Goal: Task Accomplishment & Management: Manage account settings

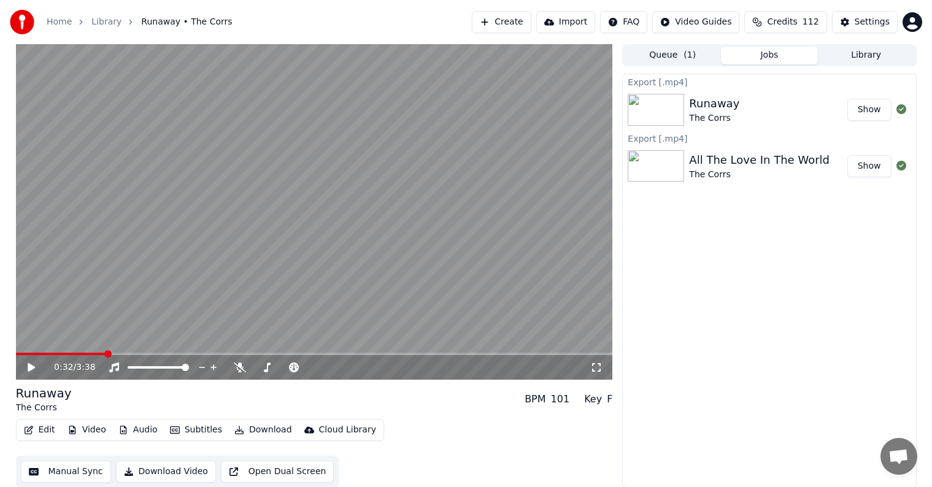
scroll to position [1, 0]
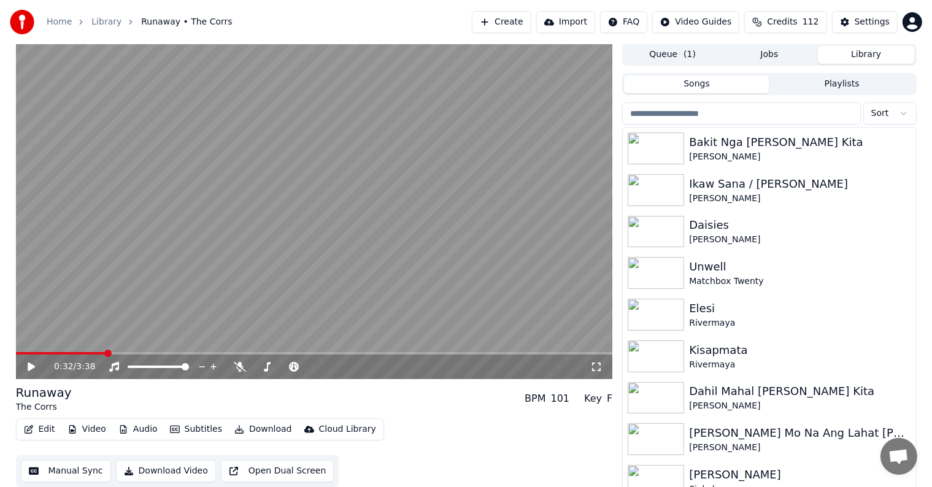
click at [854, 61] on button "Library" at bounding box center [866, 55] width 97 height 18
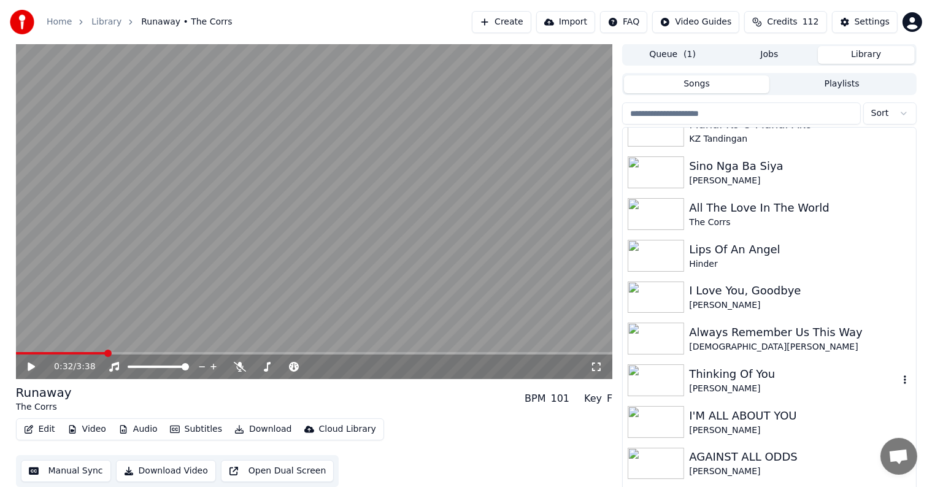
scroll to position [1288, 0]
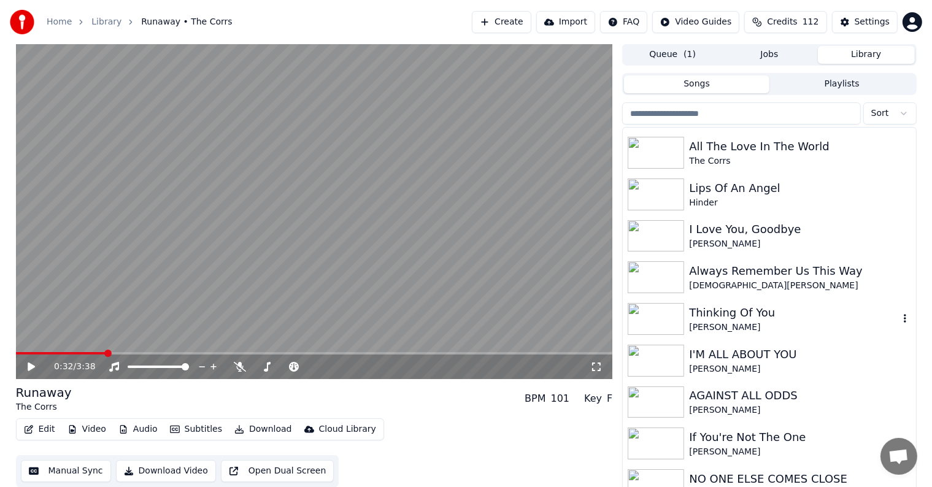
click at [751, 309] on div "Thinking Of You" at bounding box center [793, 312] width 209 height 17
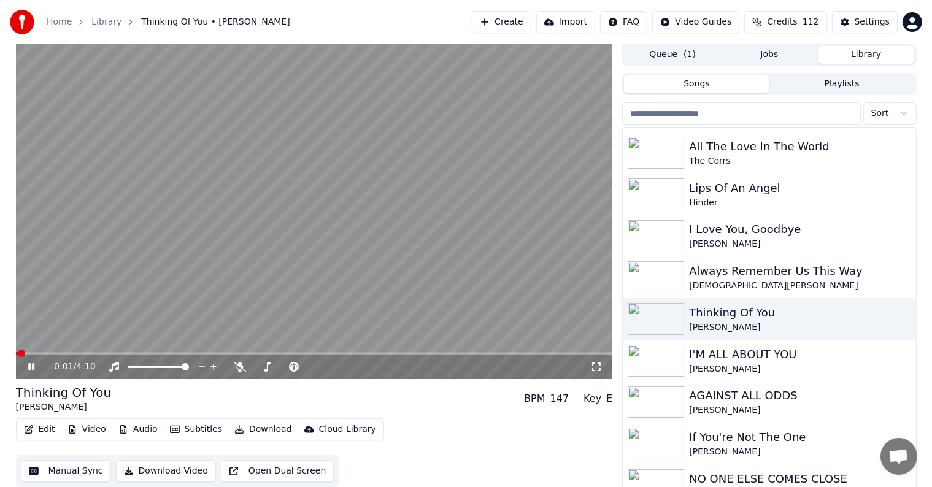
click at [409, 222] on video at bounding box center [314, 212] width 597 height 336
click at [34, 361] on div "0:01 / 4:10" at bounding box center [314, 367] width 587 height 12
click at [26, 366] on icon at bounding box center [40, 367] width 29 height 10
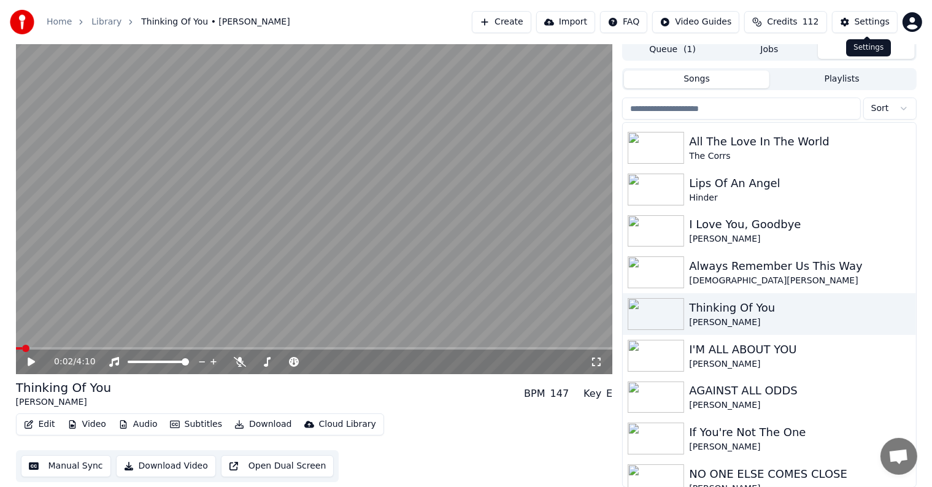
click at [871, 19] on div "Settings" at bounding box center [872, 22] width 35 height 12
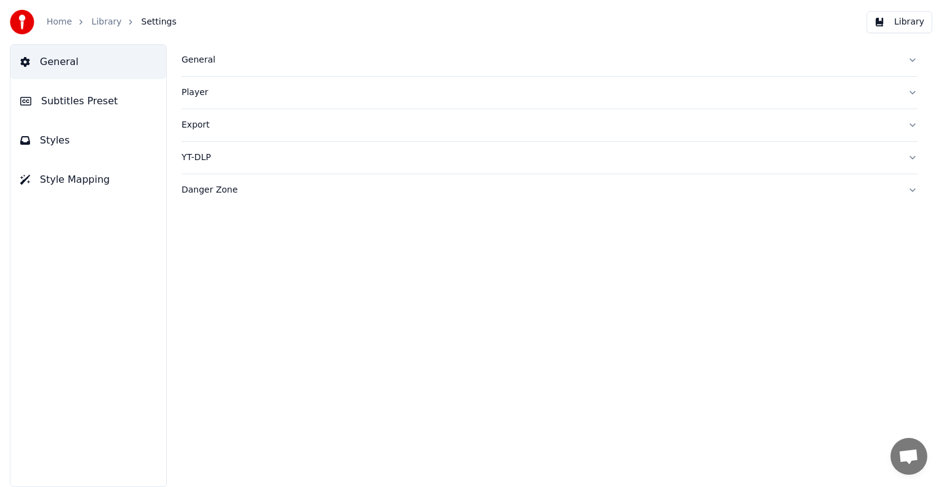
click at [69, 103] on span "Subtitles Preset" at bounding box center [79, 101] width 77 height 15
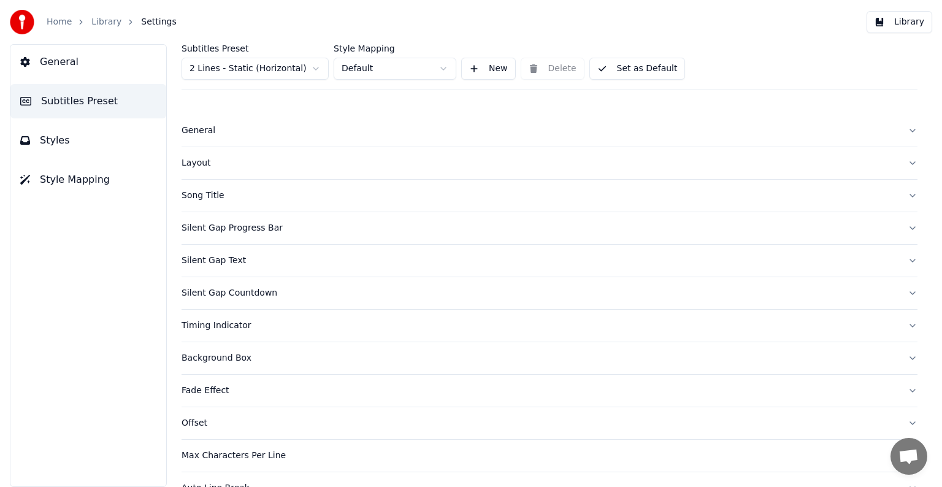
click at [247, 72] on html "Home Library Settings Library General Subtitles Preset Styles Style Mapping Sub…" at bounding box center [471, 243] width 942 height 487
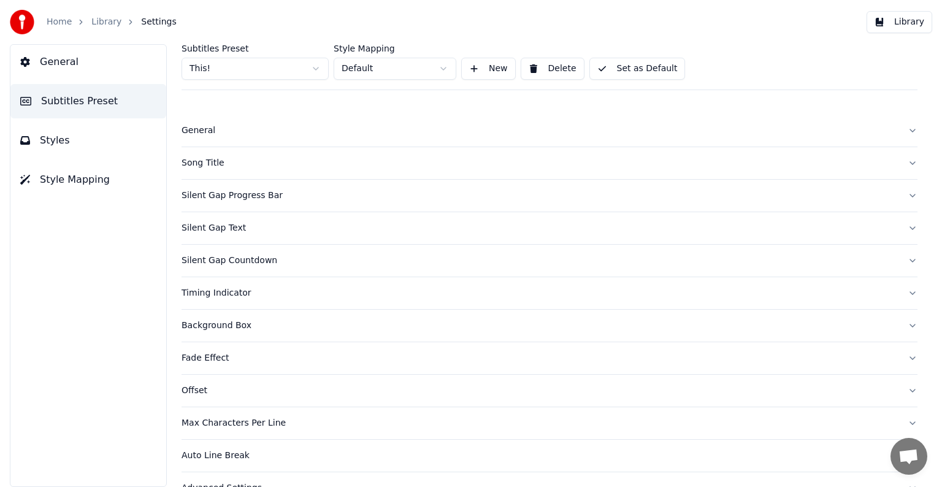
click at [206, 164] on div "Song Title" at bounding box center [540, 163] width 717 height 12
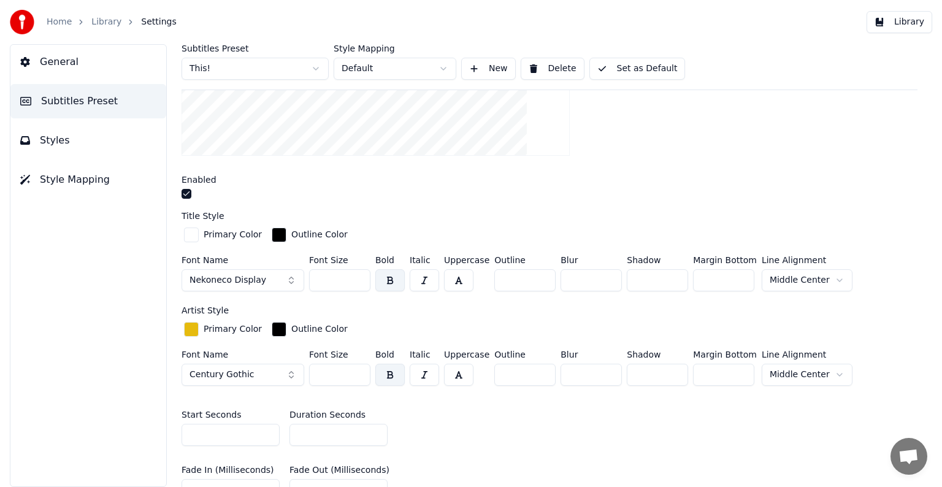
scroll to position [307, 0]
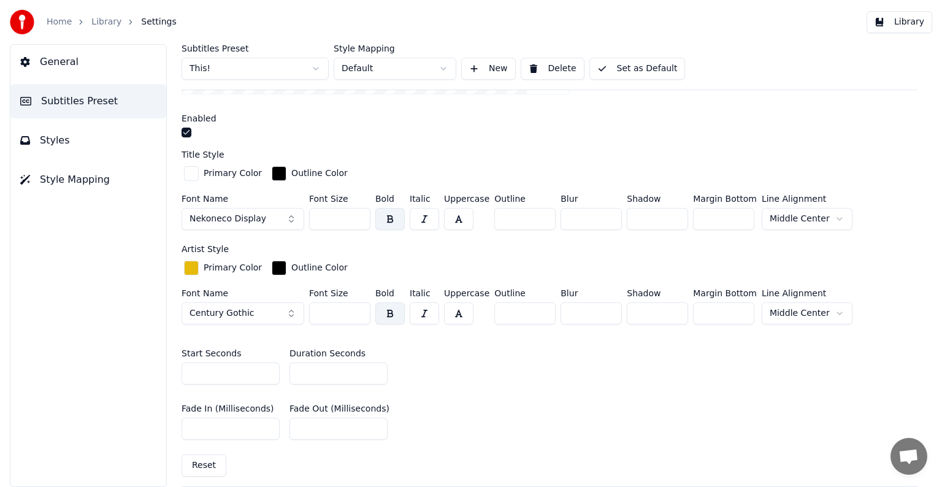
drag, startPoint x: 334, startPoint y: 362, endPoint x: 177, endPoint y: 355, distance: 157.2
click at [182, 355] on div "Start Seconds * Duration Seconds *" at bounding box center [550, 366] width 736 height 55
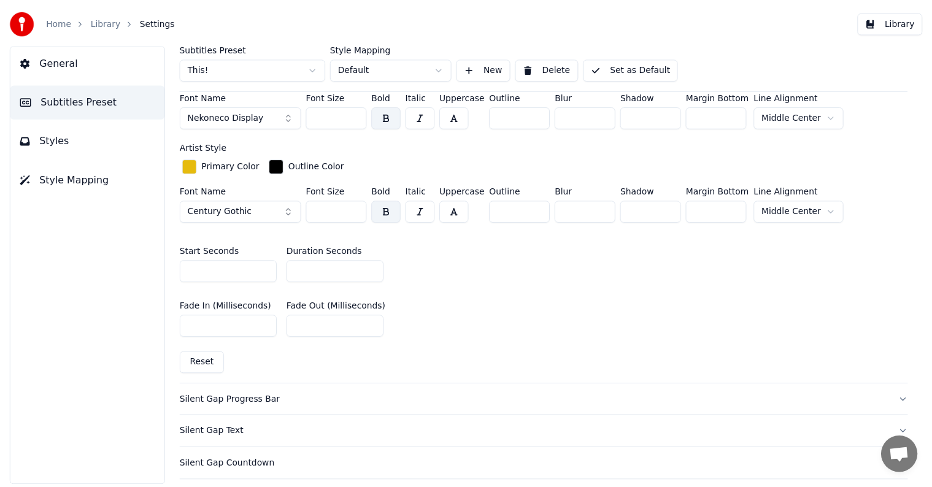
scroll to position [552, 0]
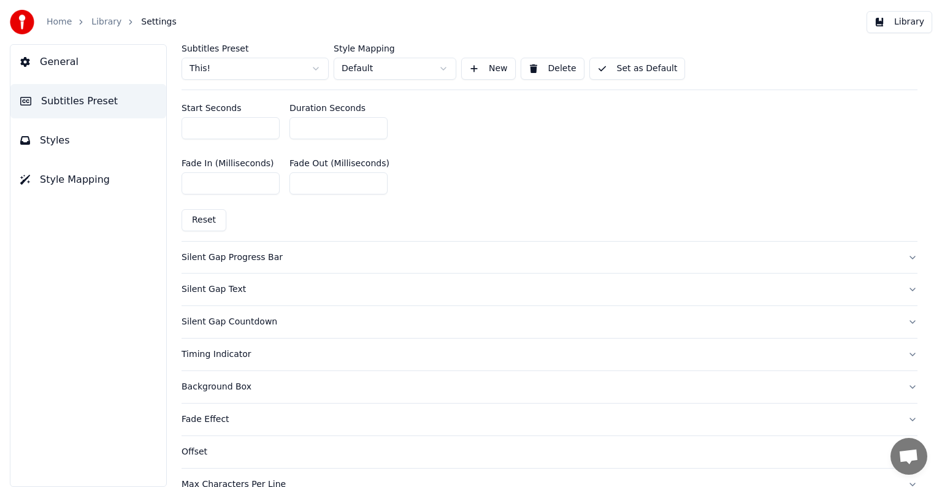
type input "**"
click at [647, 69] on button "Set as Default" at bounding box center [638, 69] width 96 height 22
click at [97, 23] on link "Library" at bounding box center [106, 22] width 30 height 12
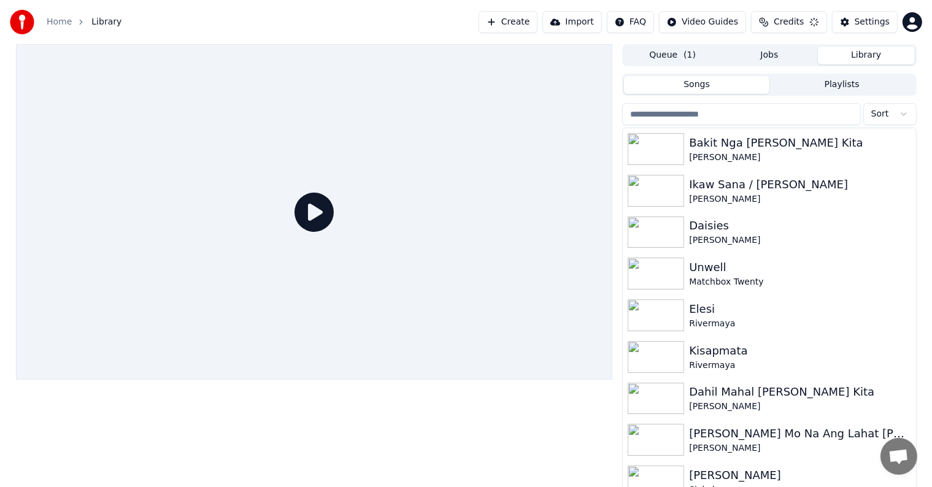
click at [731, 110] on input "search" at bounding box center [741, 114] width 238 height 22
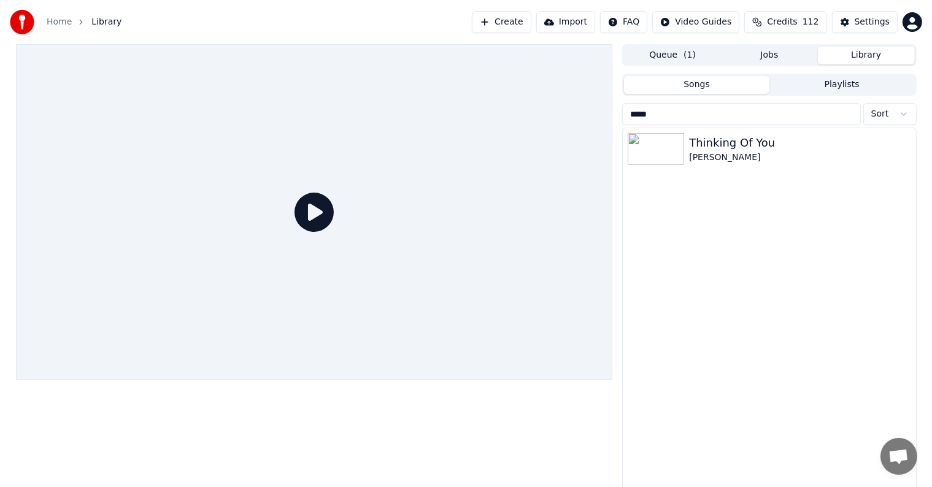
type input "*****"
click at [742, 148] on div "Thinking Of You" at bounding box center [799, 142] width 221 height 17
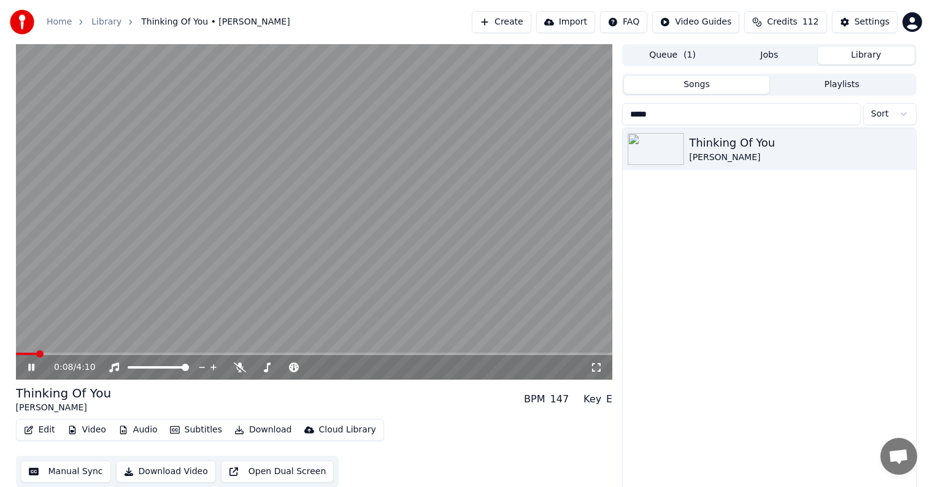
click at [267, 429] on button "Download" at bounding box center [262, 429] width 67 height 17
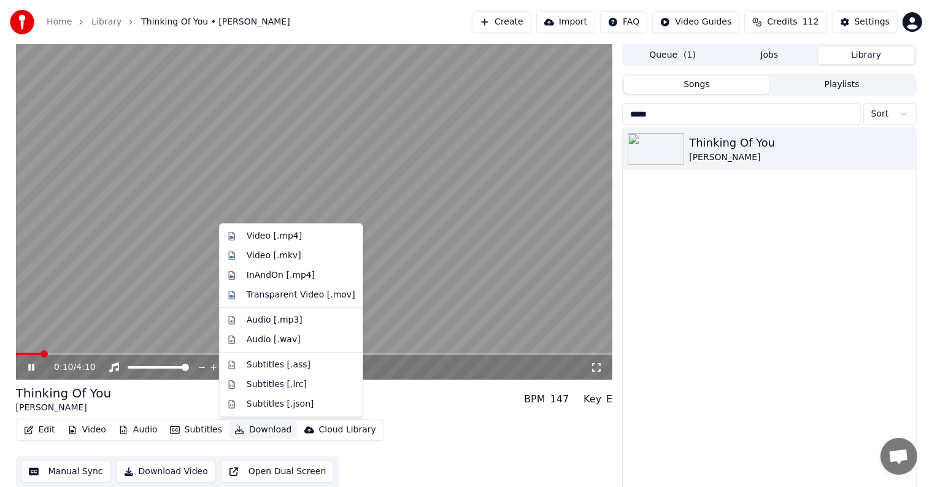
drag, startPoint x: 278, startPoint y: 234, endPoint x: 81, endPoint y: 257, distance: 198.3
click at [81, 257] on body "Home Library Thinking Of You • [PERSON_NAME] Create Import FAQ Video Guides Cre…" at bounding box center [466, 243] width 932 height 487
click at [56, 353] on span at bounding box center [314, 354] width 597 height 2
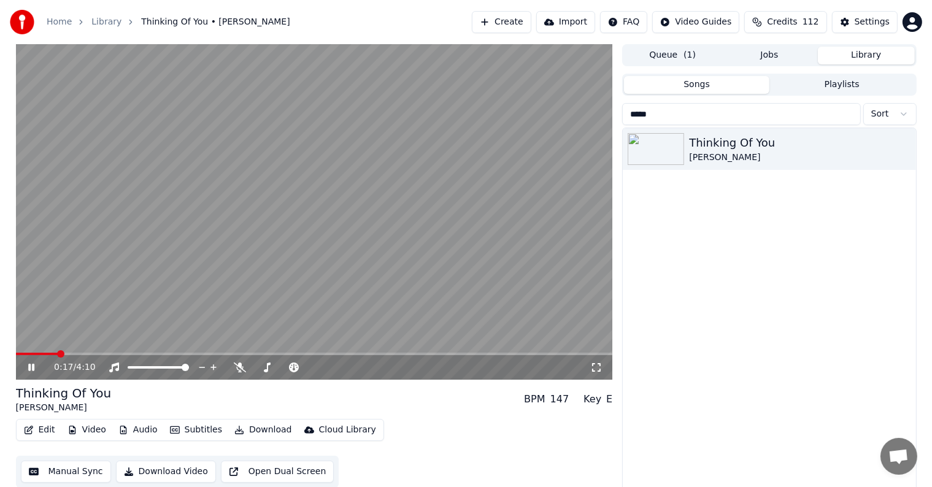
click at [65, 353] on span at bounding box center [314, 354] width 597 height 2
click at [77, 354] on span at bounding box center [314, 354] width 597 height 2
click at [91, 354] on span at bounding box center [314, 354] width 597 height 2
click at [109, 354] on span at bounding box center [314, 354] width 597 height 2
click at [120, 356] on div "0:39 / 4:10" at bounding box center [314, 367] width 597 height 25
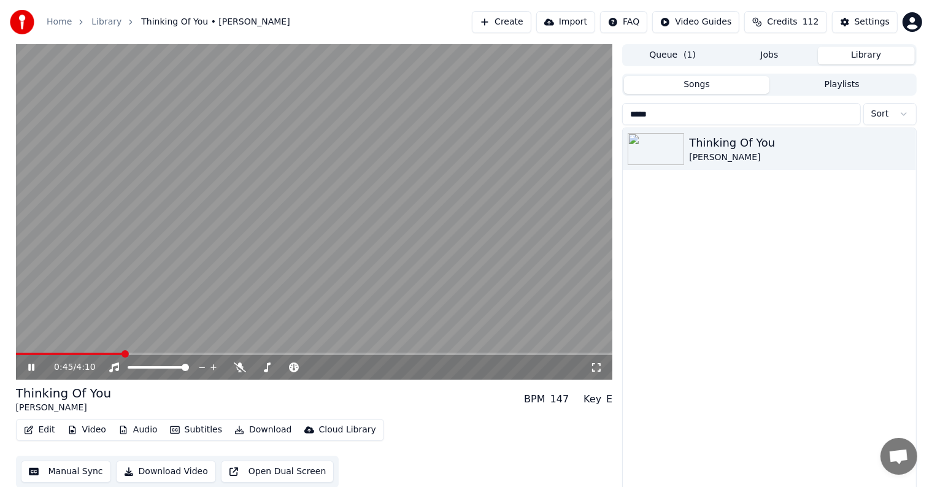
click at [123, 355] on span at bounding box center [314, 354] width 597 height 2
click at [135, 354] on span at bounding box center [314, 354] width 597 height 2
click at [145, 353] on span at bounding box center [314, 354] width 597 height 2
click at [154, 353] on span at bounding box center [314, 354] width 597 height 2
click at [163, 354] on span at bounding box center [314, 354] width 597 height 2
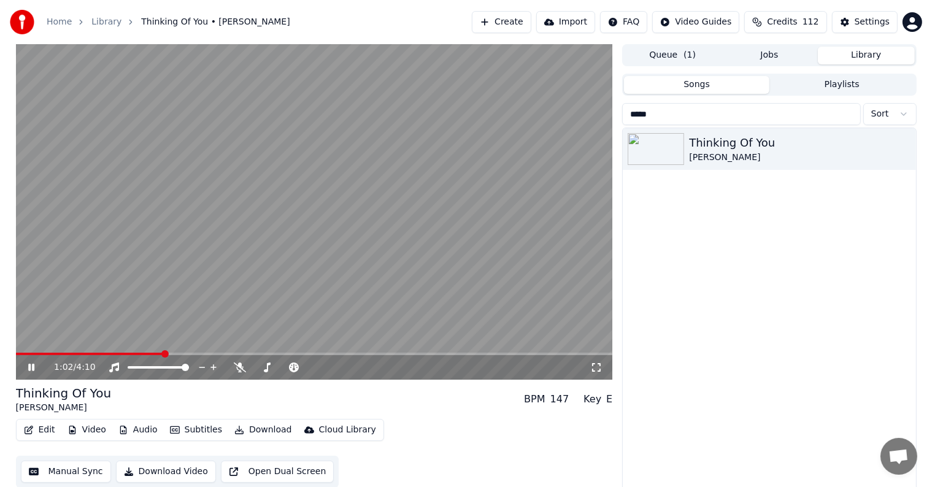
click at [172, 354] on span at bounding box center [314, 354] width 597 height 2
click at [185, 355] on span at bounding box center [314, 354] width 597 height 2
click at [199, 354] on span at bounding box center [314, 354] width 597 height 2
click at [213, 355] on span at bounding box center [314, 354] width 597 height 2
click at [230, 354] on span at bounding box center [314, 354] width 597 height 2
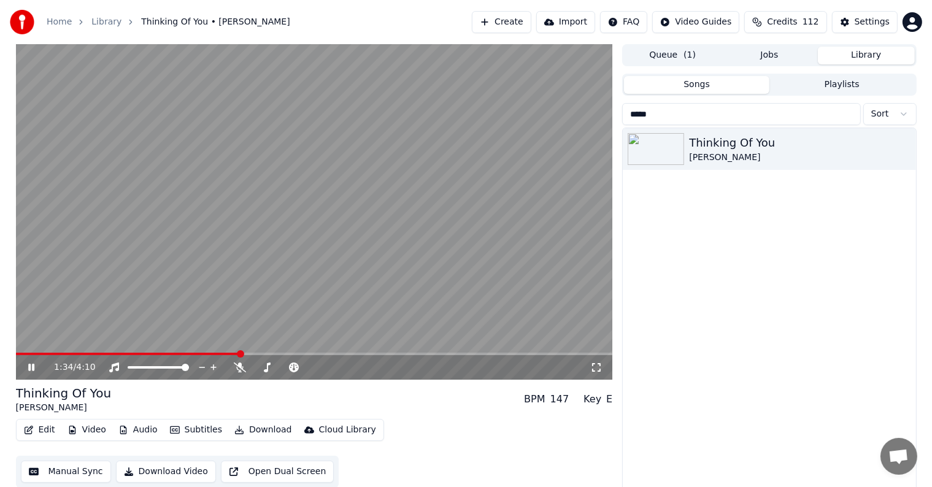
click at [240, 353] on span at bounding box center [314, 354] width 597 height 2
click at [253, 353] on span at bounding box center [314, 354] width 597 height 2
click at [269, 353] on span at bounding box center [314, 354] width 597 height 2
click at [290, 353] on span at bounding box center [314, 354] width 597 height 2
click at [304, 355] on span at bounding box center [314, 354] width 597 height 2
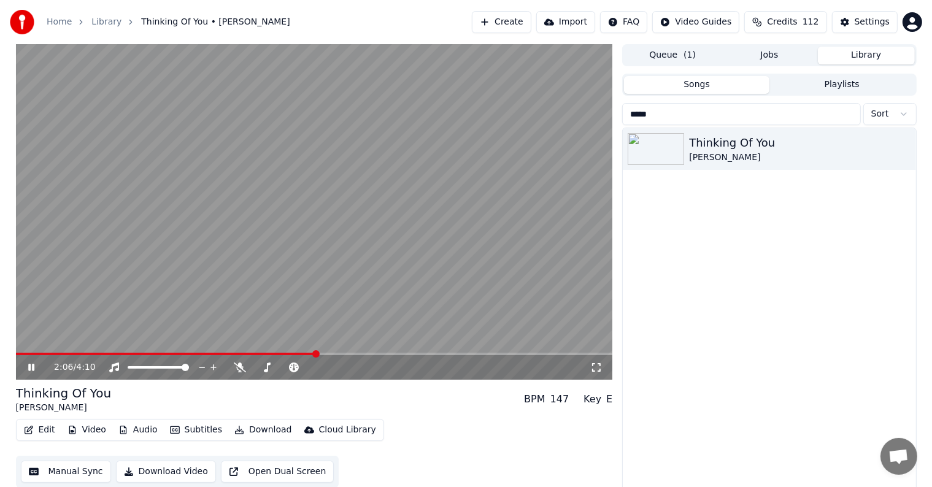
click at [316, 355] on span at bounding box center [314, 354] width 597 height 2
click at [334, 354] on span at bounding box center [314, 354] width 597 height 2
click at [353, 355] on span at bounding box center [314, 354] width 597 height 2
click at [368, 356] on div "2:22 / 4:10" at bounding box center [314, 367] width 597 height 25
click at [371, 355] on span at bounding box center [314, 354] width 597 height 2
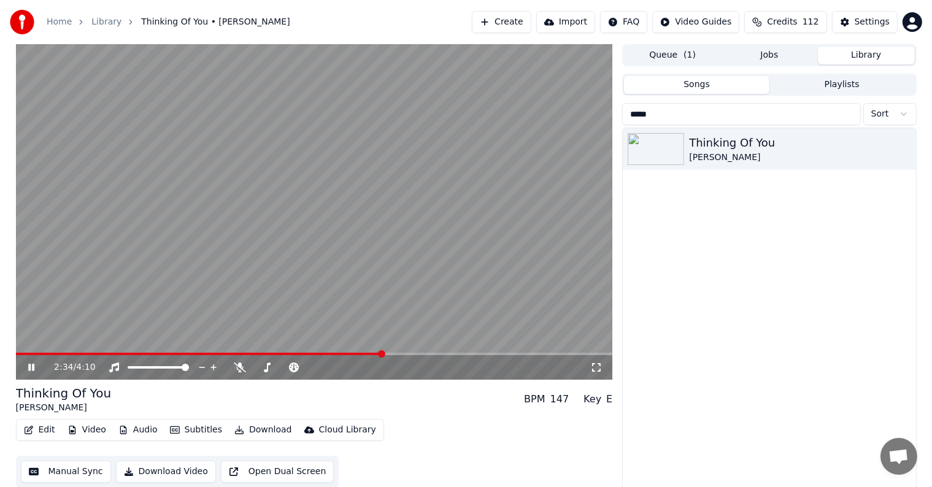
click at [385, 353] on span at bounding box center [314, 354] width 597 height 2
click at [398, 353] on span at bounding box center [314, 354] width 597 height 2
click at [404, 353] on span at bounding box center [314, 354] width 597 height 2
click at [421, 353] on span at bounding box center [314, 354] width 597 height 2
drag, startPoint x: 436, startPoint y: 356, endPoint x: 449, endPoint y: 356, distance: 12.9
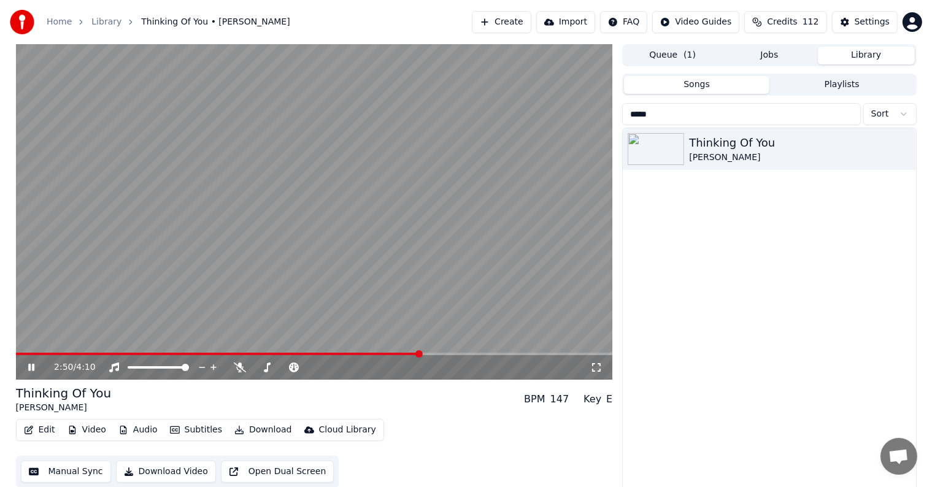
click at [437, 356] on div "2:50 / 4:10" at bounding box center [314, 367] width 597 height 25
click at [444, 353] on span at bounding box center [314, 354] width 597 height 2
click at [460, 353] on span at bounding box center [314, 354] width 597 height 2
click at [475, 353] on span at bounding box center [314, 354] width 597 height 2
click at [501, 353] on span at bounding box center [314, 354] width 597 height 2
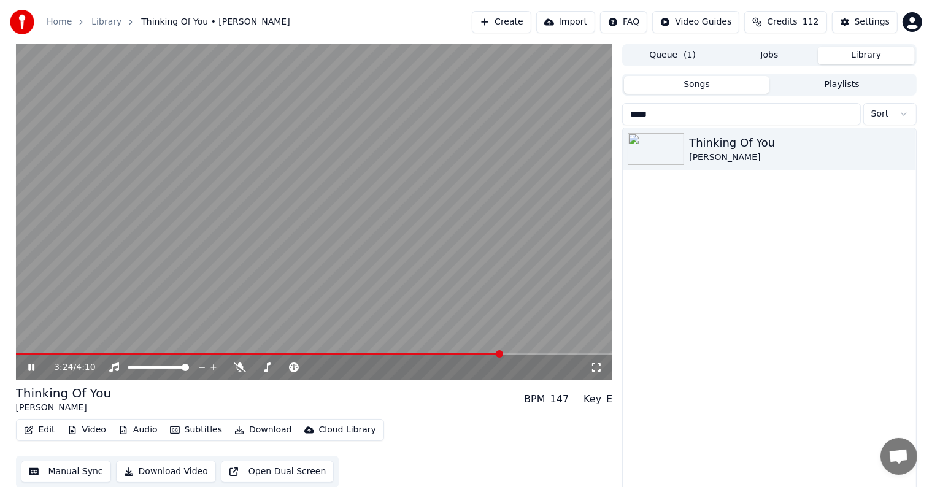
click at [518, 353] on span at bounding box center [314, 354] width 597 height 2
click at [532, 353] on span at bounding box center [314, 354] width 597 height 2
click at [547, 354] on span at bounding box center [314, 354] width 597 height 2
click at [566, 353] on span at bounding box center [314, 354] width 597 height 2
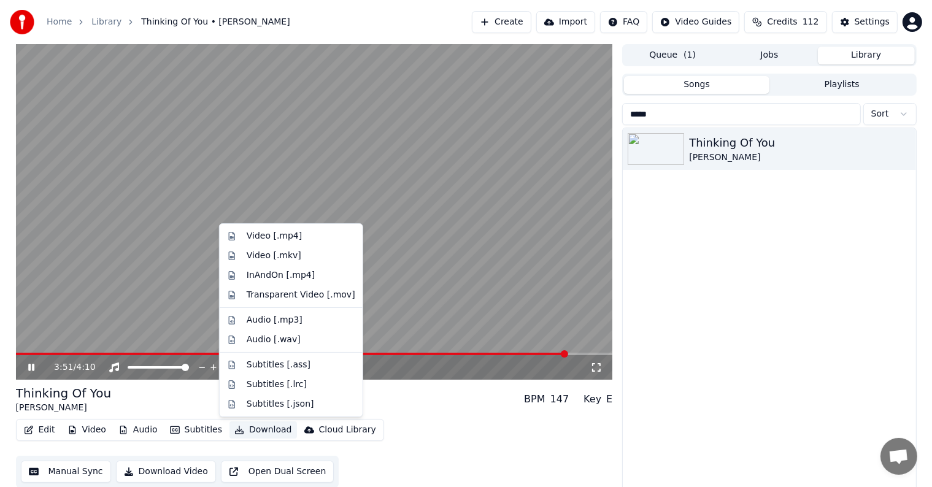
click at [249, 429] on button "Download" at bounding box center [262, 429] width 67 height 17
drag, startPoint x: 265, startPoint y: 245, endPoint x: 275, endPoint y: 234, distance: 15.2
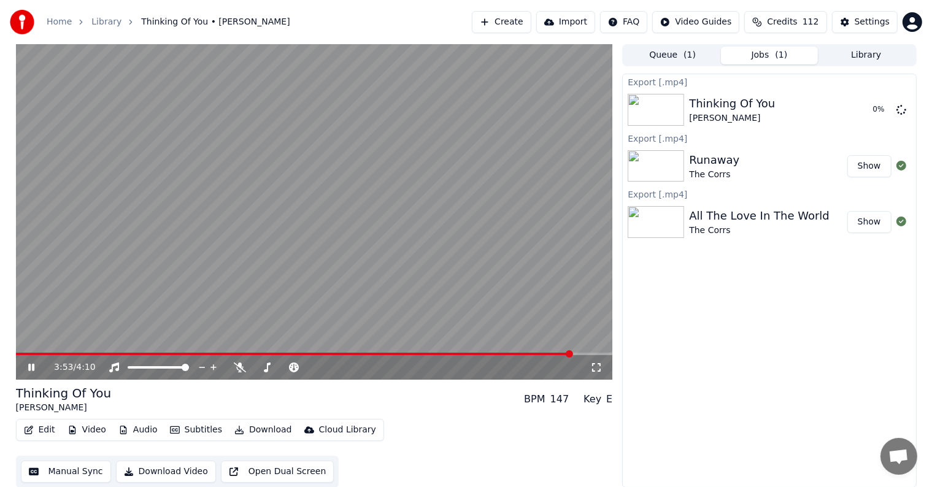
click at [275, 234] on video at bounding box center [314, 212] width 597 height 336
click at [391, 280] on video at bounding box center [314, 212] width 597 height 336
click at [885, 55] on button "Library" at bounding box center [866, 56] width 97 height 18
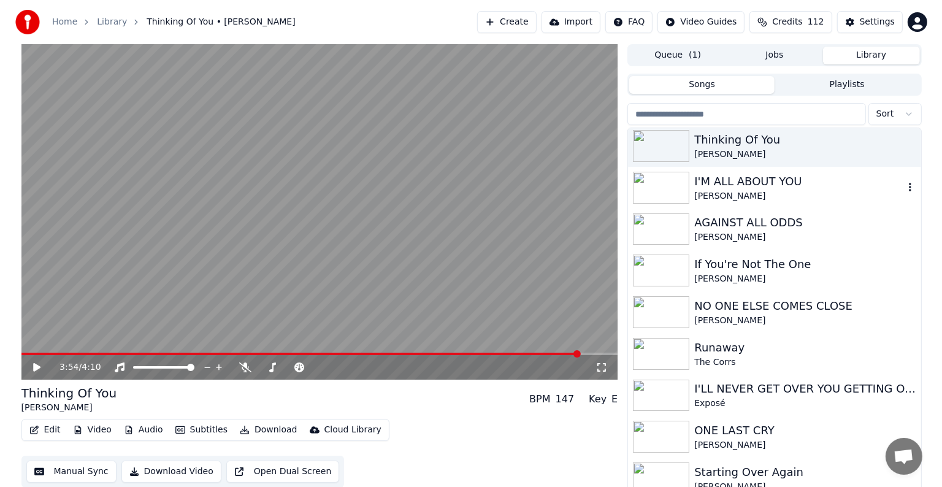
scroll to position [1472, 0]
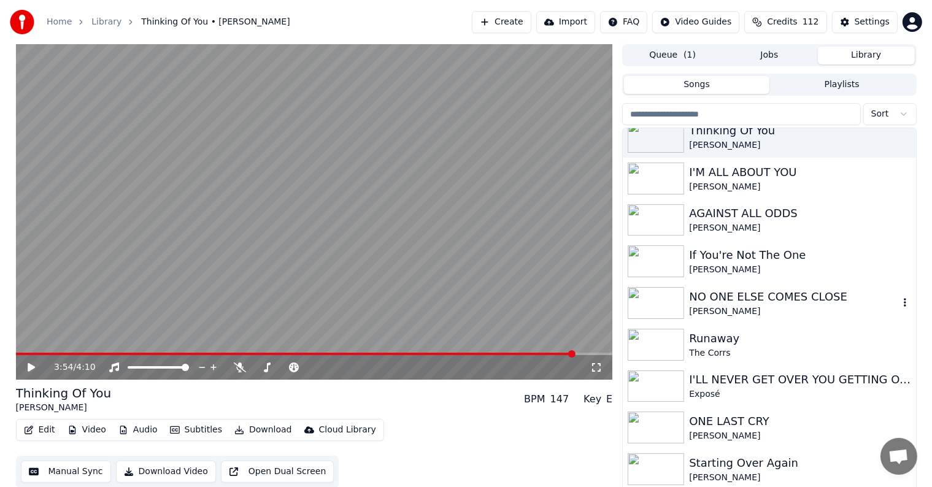
click at [773, 301] on div "NO ONE ELSE COMES CLOSE" at bounding box center [793, 296] width 209 height 17
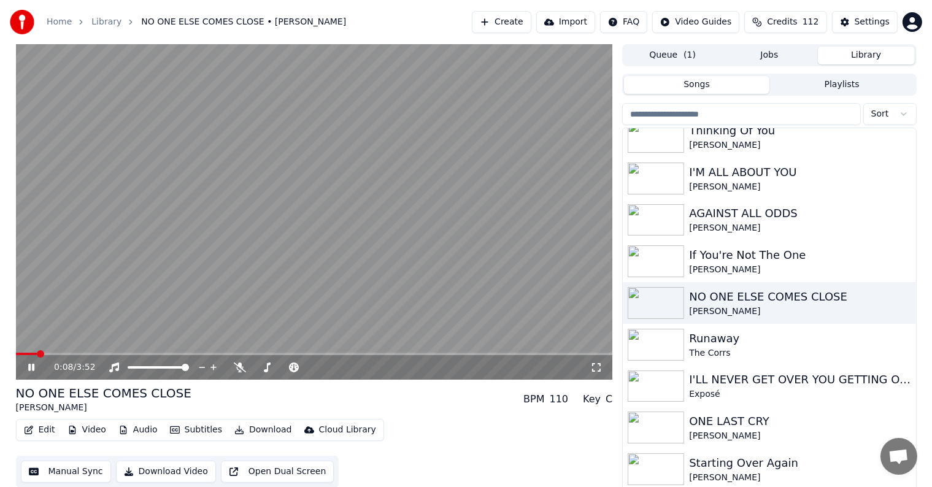
click at [90, 428] on button "Video" at bounding box center [87, 429] width 48 height 17
click at [39, 354] on span at bounding box center [42, 353] width 7 height 7
click at [33, 367] on icon at bounding box center [31, 367] width 6 height 7
click at [863, 26] on div "Settings" at bounding box center [872, 22] width 35 height 12
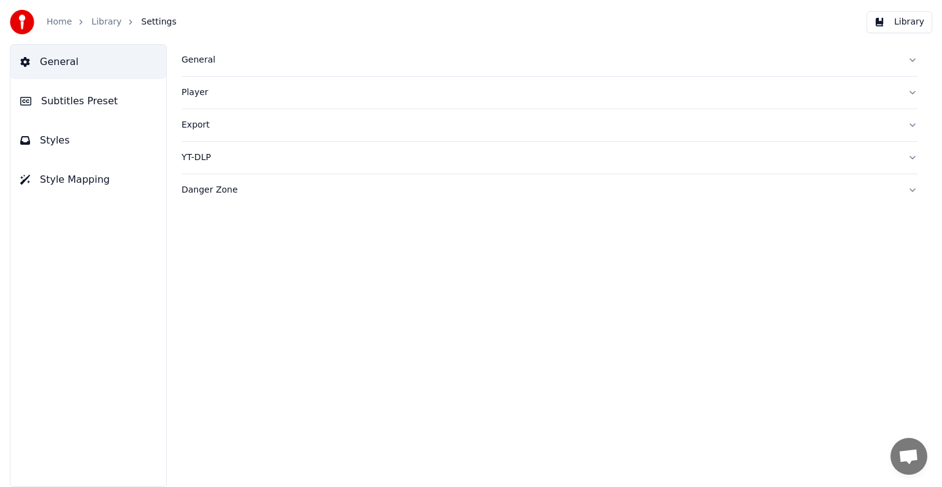
click at [77, 106] on span "Subtitles Preset" at bounding box center [79, 101] width 77 height 15
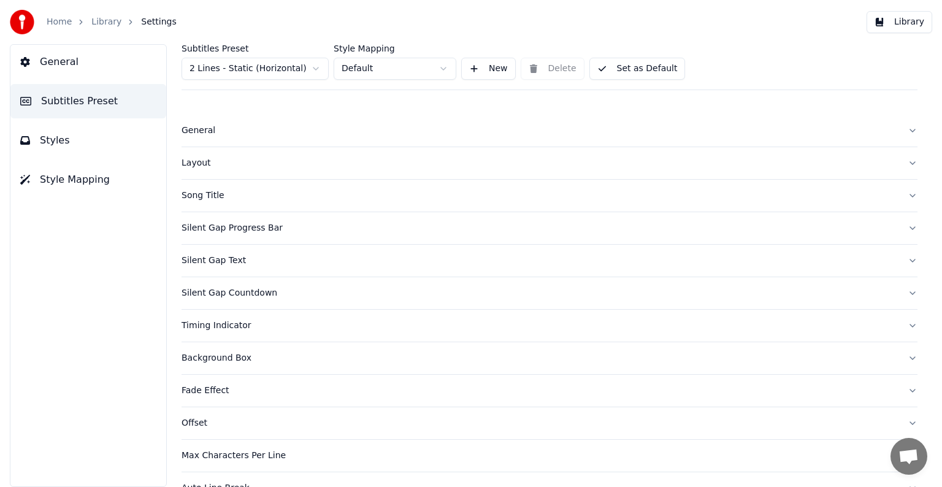
click at [247, 64] on html "Home Library Settings Library General Subtitles Preset Styles Style Mapping Sub…" at bounding box center [471, 243] width 942 height 487
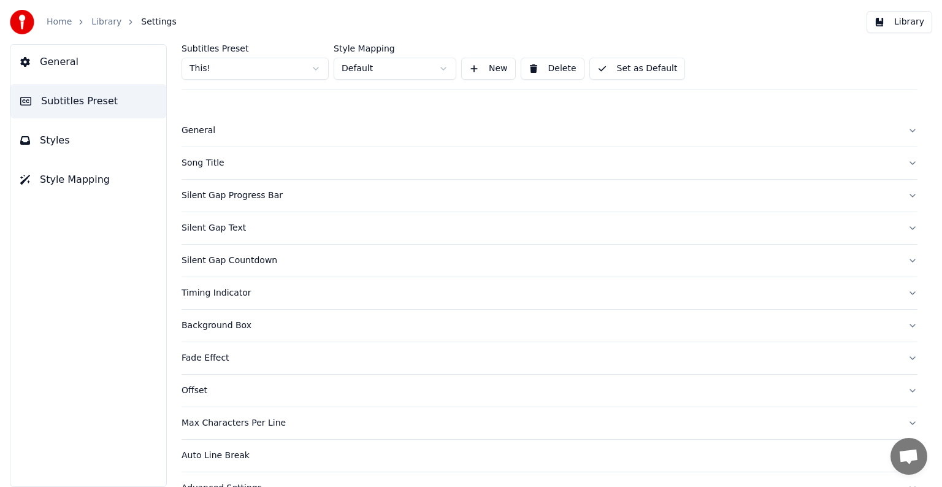
click at [206, 161] on div "Song Title" at bounding box center [540, 163] width 717 height 12
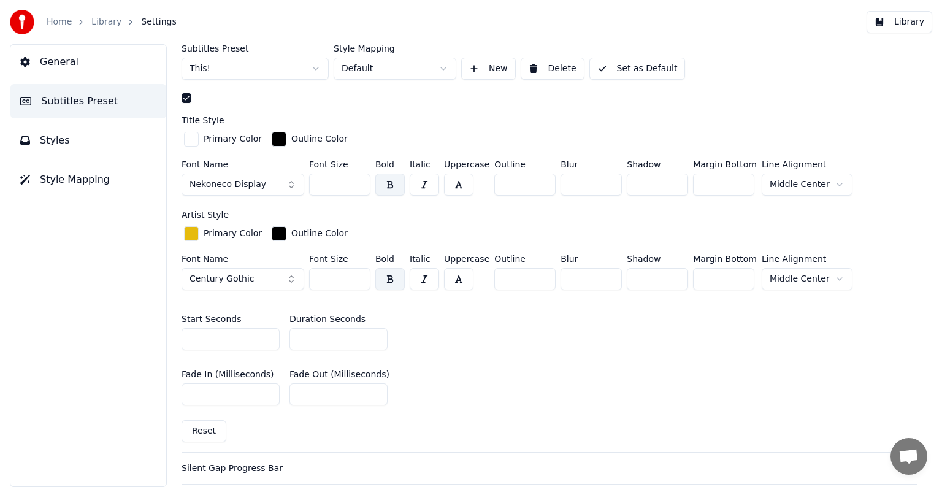
scroll to position [429, 0]
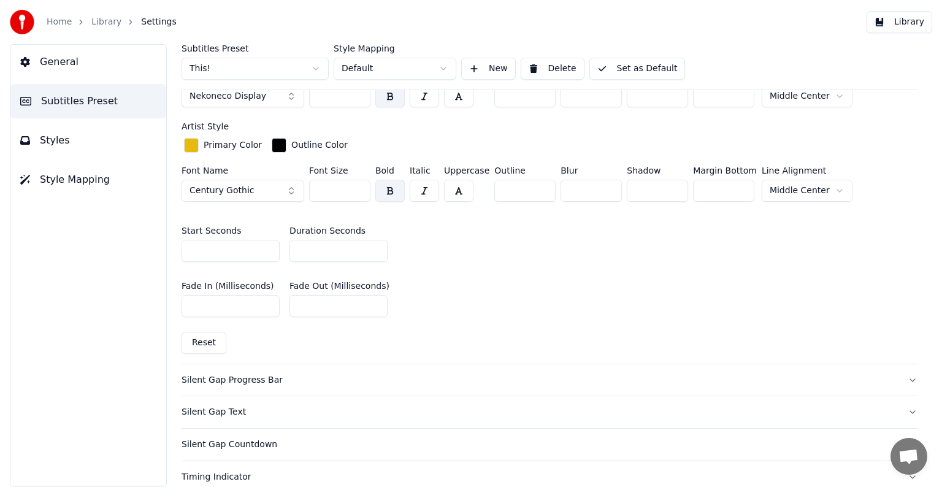
drag, startPoint x: 358, startPoint y: 251, endPoint x: 374, endPoint y: 244, distance: 17.0
click at [358, 250] on input "**" at bounding box center [339, 251] width 98 height 22
click at [374, 244] on input "*" at bounding box center [339, 251] width 98 height 22
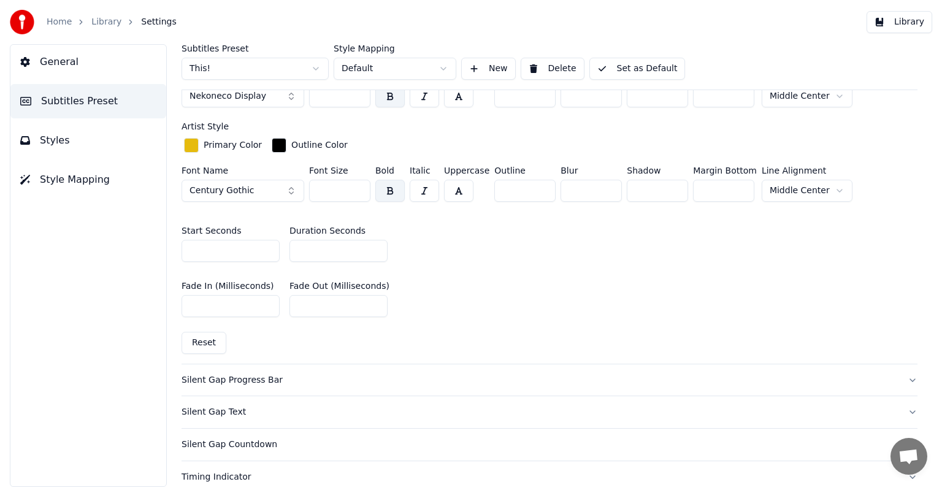
click at [374, 244] on input "*" at bounding box center [339, 251] width 98 height 22
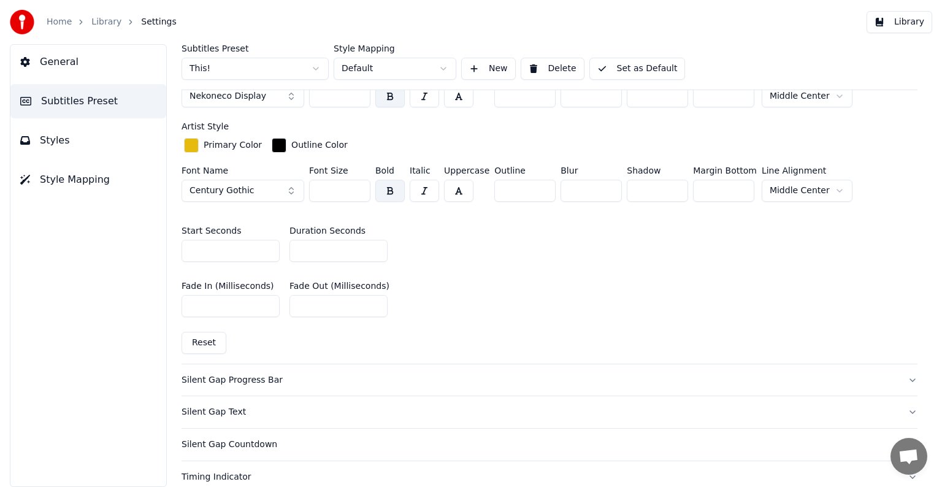
click at [374, 244] on input "*" at bounding box center [339, 251] width 98 height 22
type input "*"
click at [374, 244] on input "*" at bounding box center [339, 251] width 98 height 22
click at [633, 66] on button "Set as Default" at bounding box center [638, 69] width 96 height 22
click at [96, 22] on link "Library" at bounding box center [106, 22] width 30 height 12
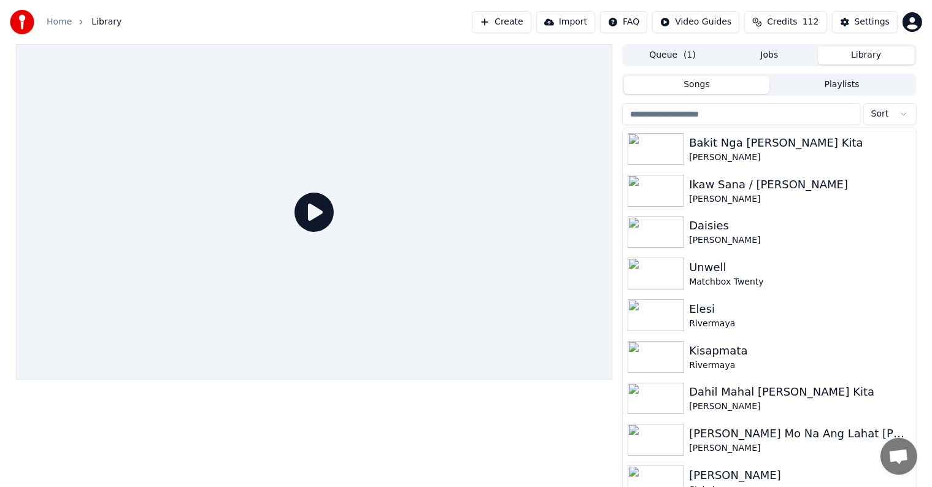
click at [726, 116] on input "search" at bounding box center [741, 114] width 238 height 22
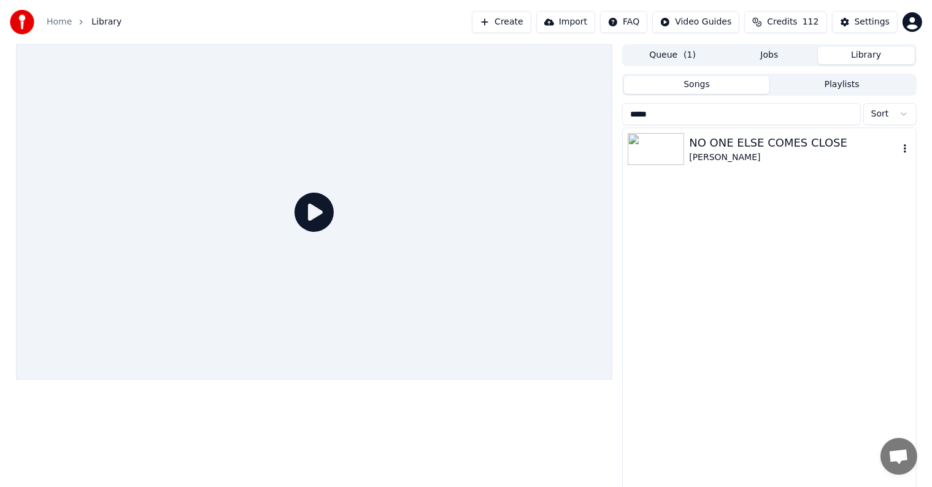
type input "*****"
click at [722, 143] on div "NO ONE ELSE COMES CLOSE" at bounding box center [793, 142] width 209 height 17
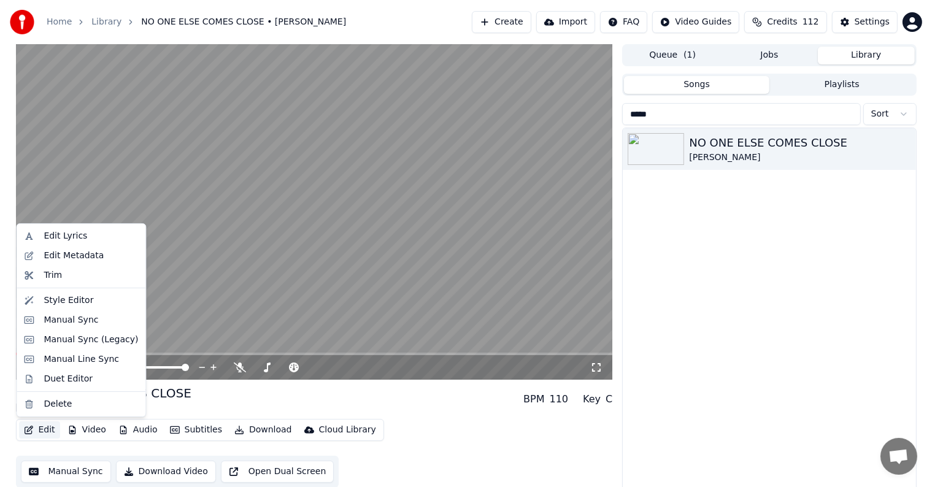
click at [36, 429] on button "Edit" at bounding box center [39, 429] width 41 height 17
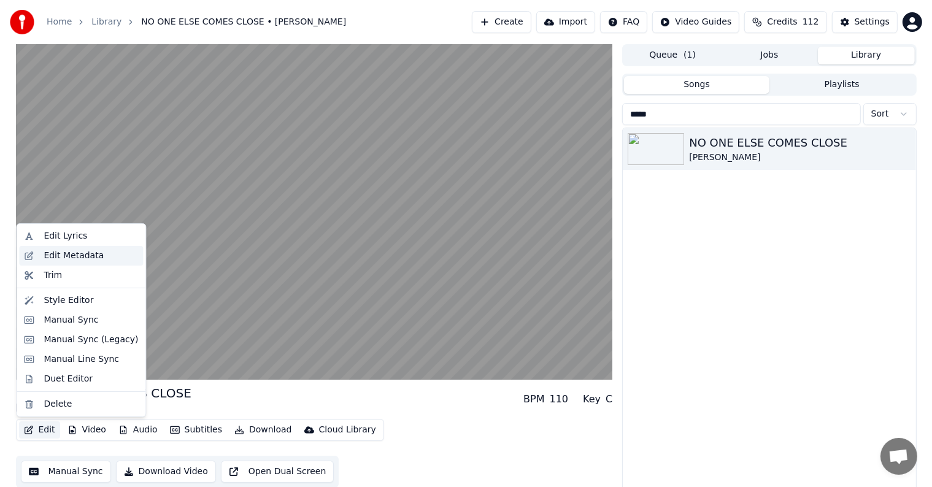
click at [66, 257] on div "Edit Metadata" at bounding box center [74, 256] width 60 height 12
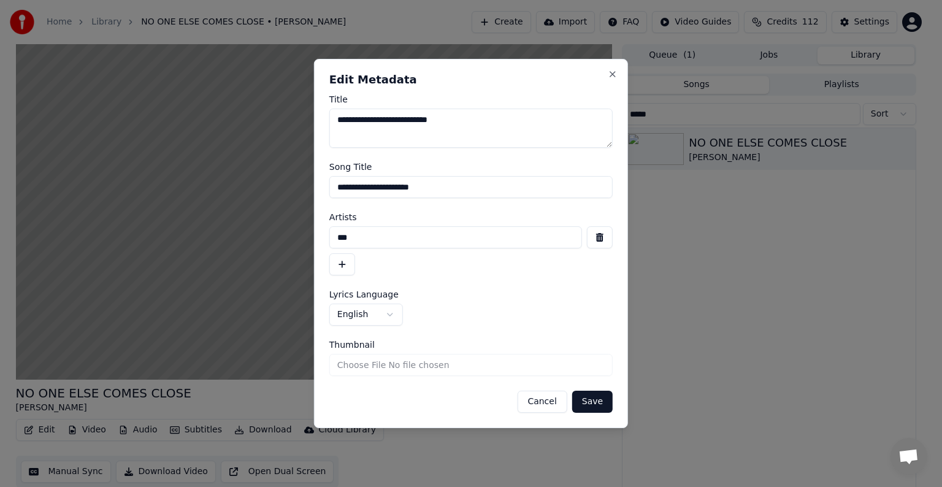
drag, startPoint x: 344, startPoint y: 185, endPoint x: 612, endPoint y: 191, distance: 267.6
click at [610, 193] on input "**********" at bounding box center [470, 187] width 283 height 22
type input "**********"
click at [599, 398] on button "Save" at bounding box center [592, 402] width 40 height 22
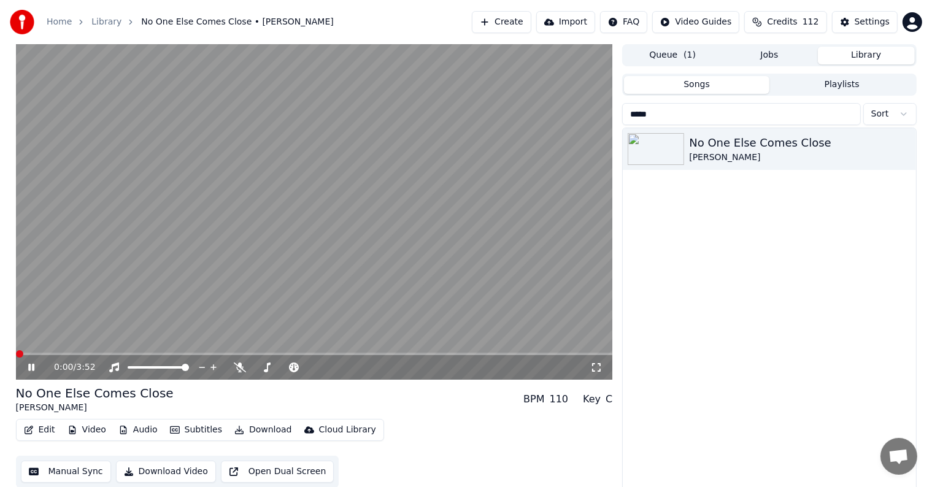
click at [16, 351] on span at bounding box center [19, 353] width 7 height 7
click at [29, 369] on icon at bounding box center [31, 367] width 6 height 7
click at [879, 27] on div "Settings" at bounding box center [872, 22] width 35 height 12
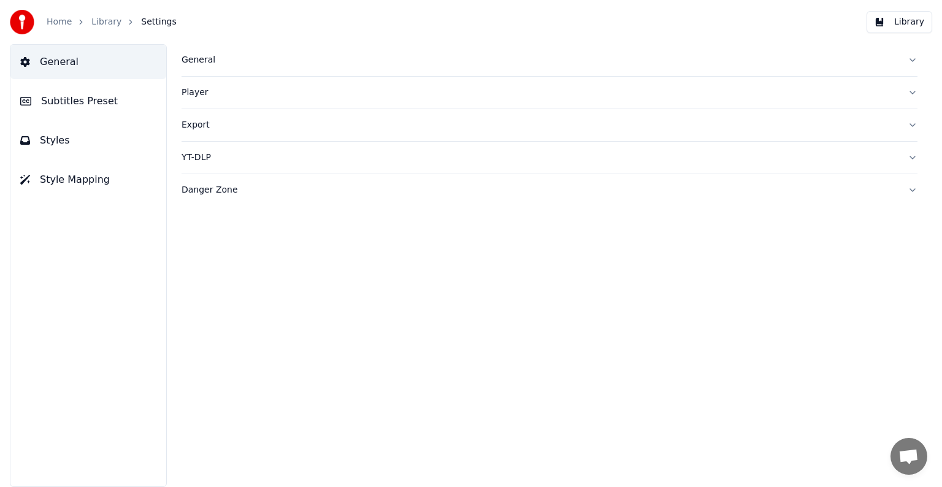
click at [85, 100] on span "Subtitles Preset" at bounding box center [79, 101] width 77 height 15
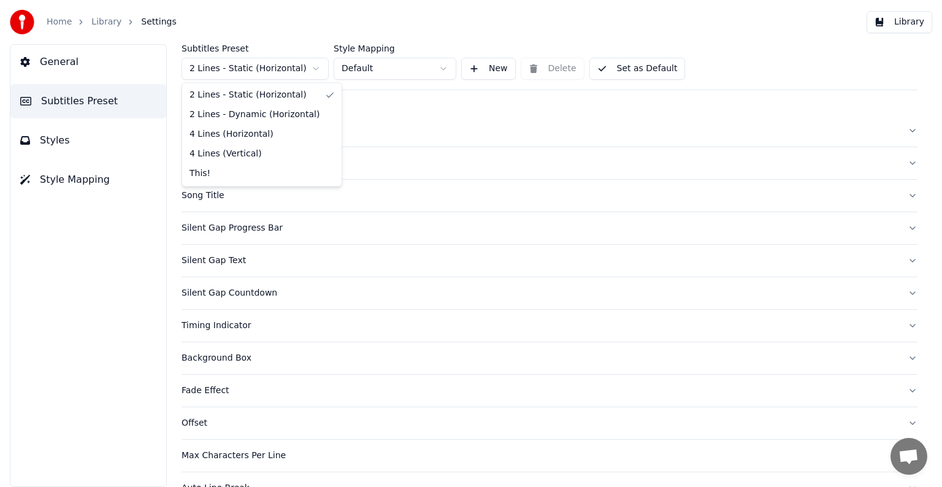
click at [237, 69] on html "Home Library Settings Library General Subtitles Preset Styles Style Mapping Sub…" at bounding box center [471, 243] width 942 height 487
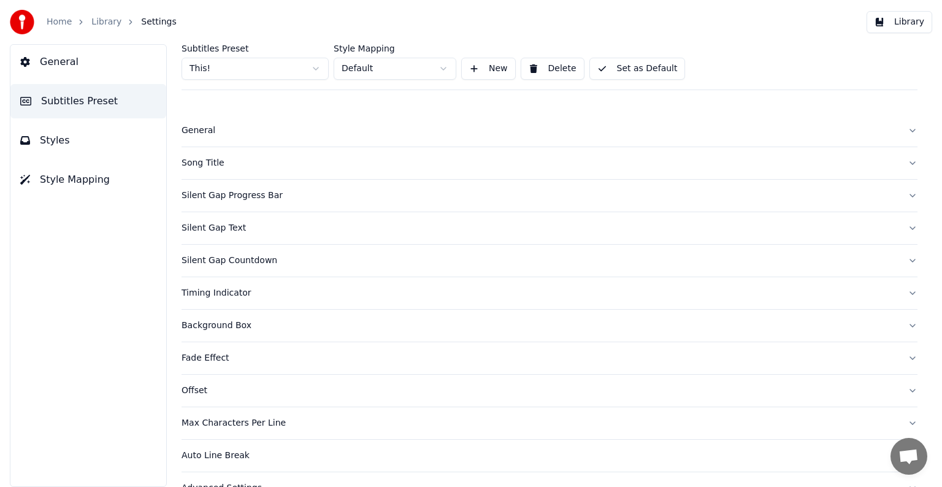
click at [209, 161] on div "Song Title" at bounding box center [540, 163] width 717 height 12
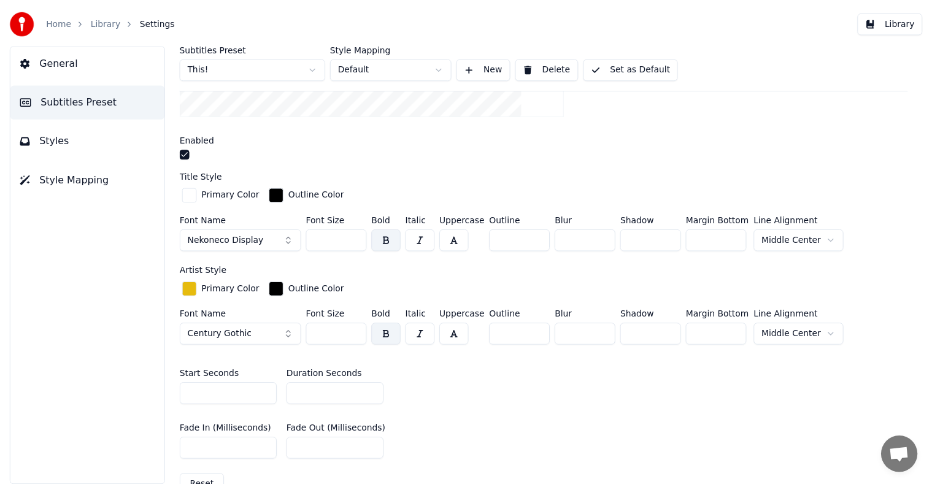
scroll to position [307, 0]
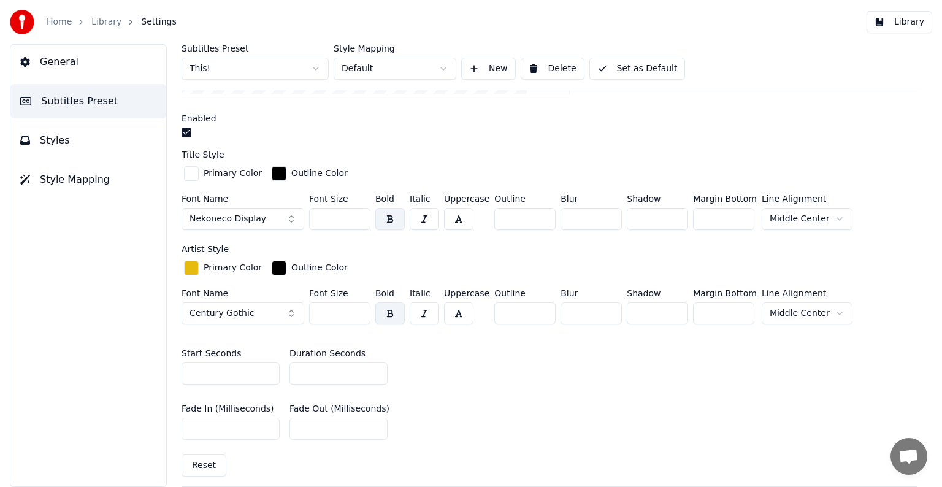
drag, startPoint x: 333, startPoint y: 218, endPoint x: 278, endPoint y: 215, distance: 55.3
click at [278, 215] on div "Font Name Nekoneco Display Font Size *** Bold Italic Uppercase Outline ** Blur …" at bounding box center [550, 214] width 736 height 40
type input "***"
click at [635, 60] on button "Set as Default" at bounding box center [638, 69] width 96 height 22
click at [91, 20] on link "Library" at bounding box center [106, 22] width 30 height 12
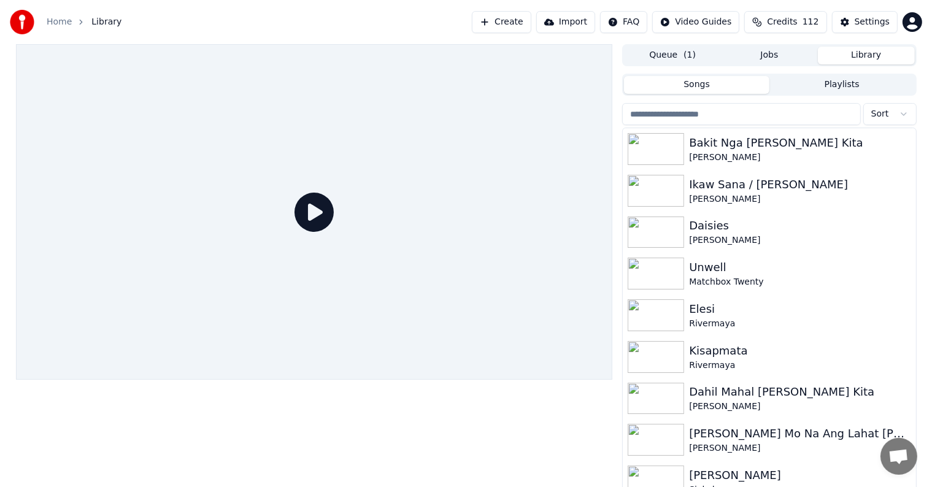
click at [736, 114] on input "search" at bounding box center [741, 114] width 238 height 22
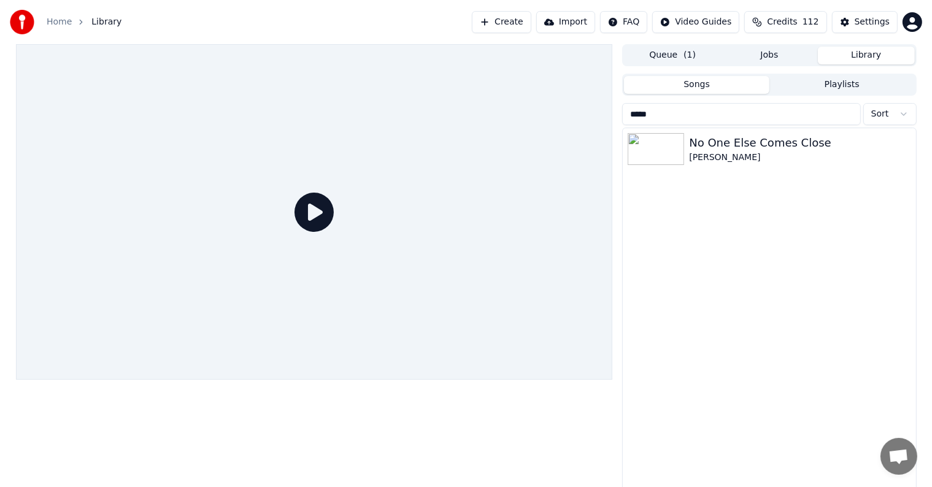
type input "*****"
click at [730, 145] on div "No One Else Comes Close" at bounding box center [793, 142] width 209 height 17
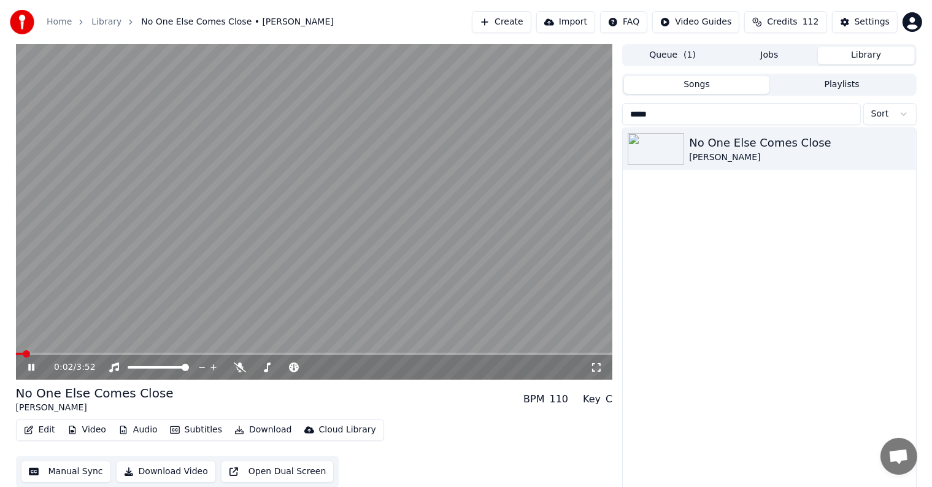
click at [45, 429] on button "Edit" at bounding box center [39, 429] width 41 height 17
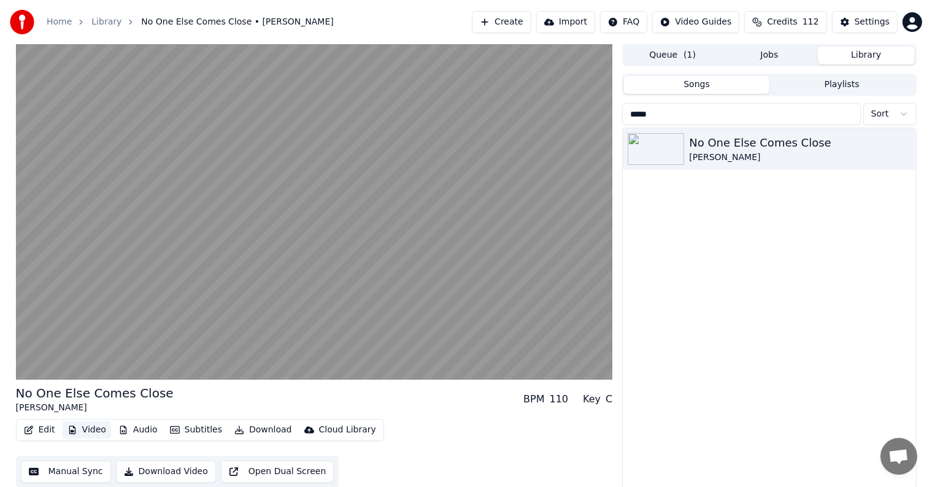
click at [79, 422] on button "Video" at bounding box center [87, 429] width 48 height 17
click at [81, 427] on button "Video" at bounding box center [87, 429] width 48 height 17
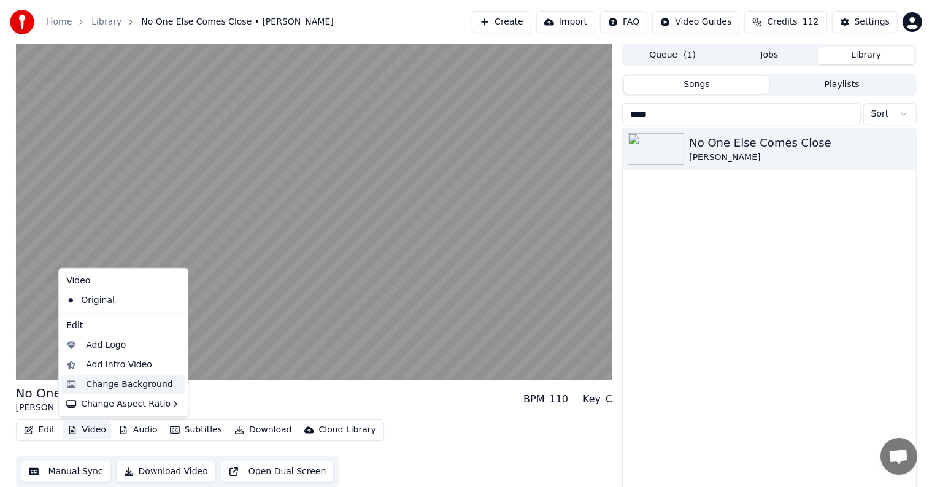
click at [121, 385] on div "Change Background" at bounding box center [129, 385] width 87 height 12
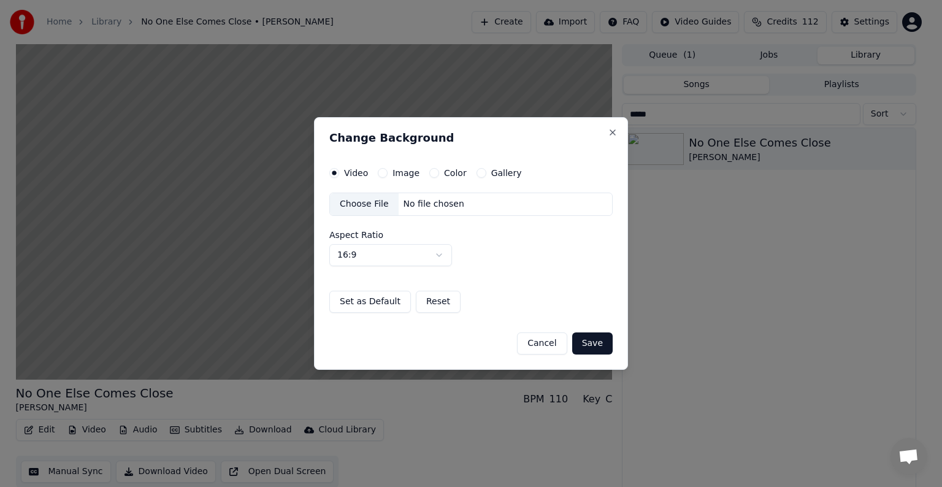
click at [378, 174] on button "Image" at bounding box center [383, 173] width 10 height 10
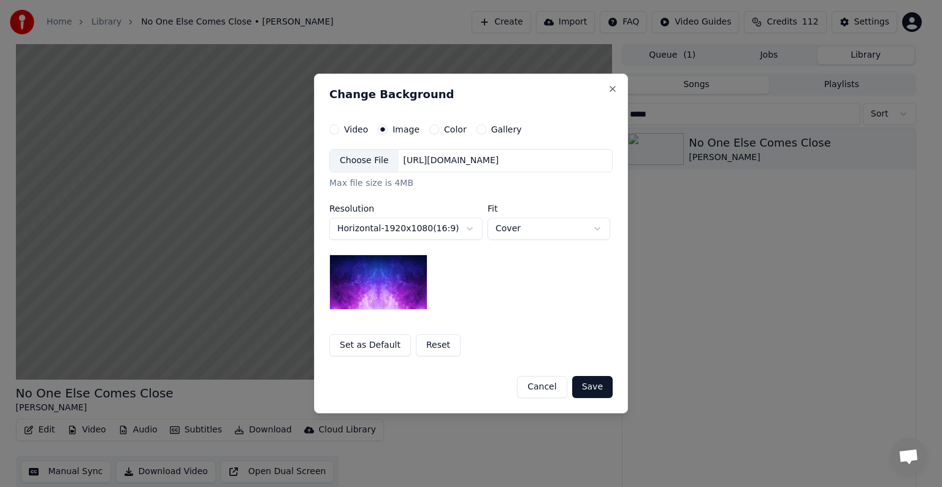
click at [359, 161] on div "Choose File" at bounding box center [364, 161] width 69 height 22
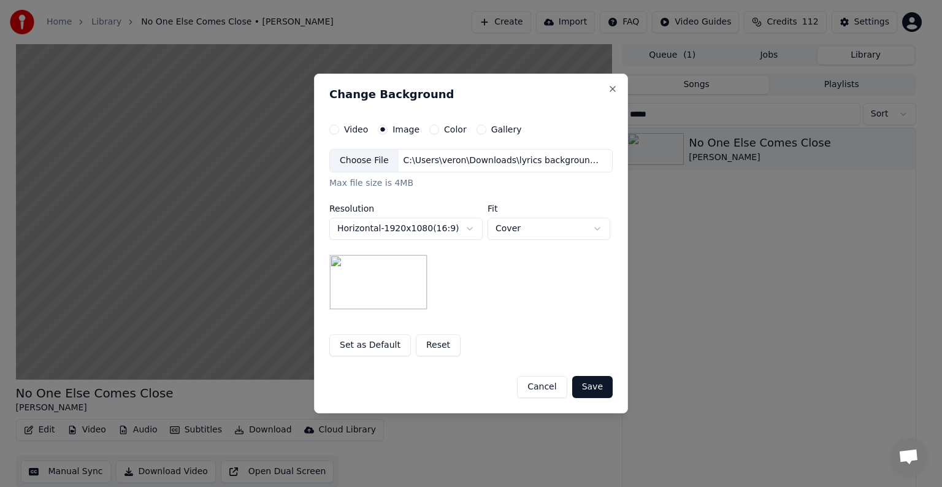
click at [594, 386] on button "Save" at bounding box center [592, 387] width 40 height 22
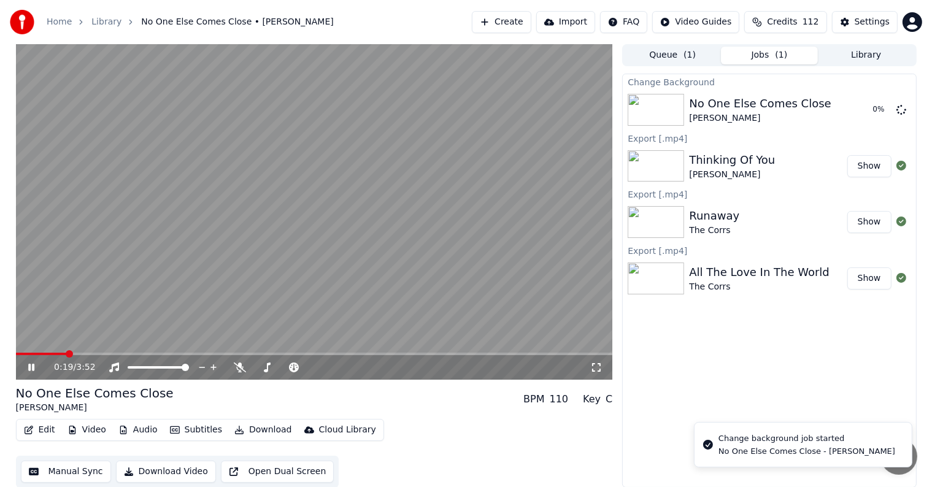
click at [302, 199] on video at bounding box center [314, 212] width 597 height 336
